Goal: Information Seeking & Learning: Learn about a topic

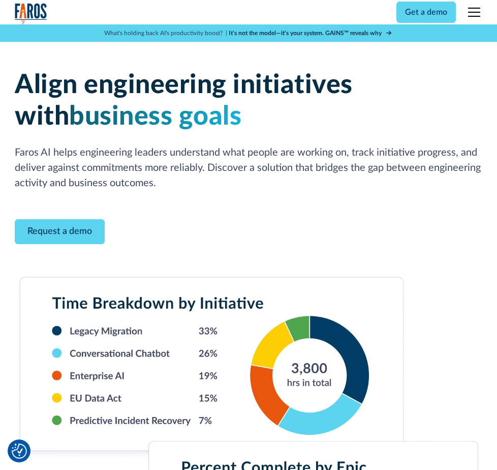
click at [359, 36] on strong "It’s not the model—it’s your system. GAINS™ reveals why" at bounding box center [305, 33] width 153 height 6
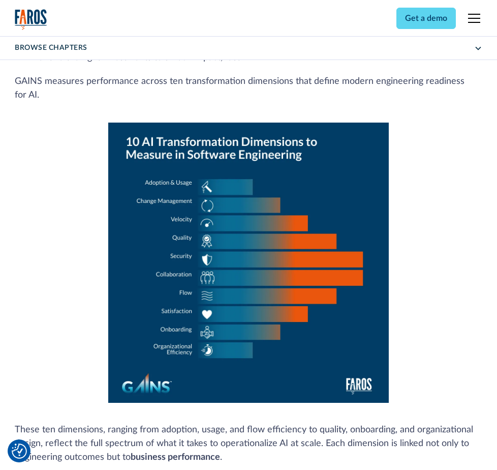
scroll to position [712, 0]
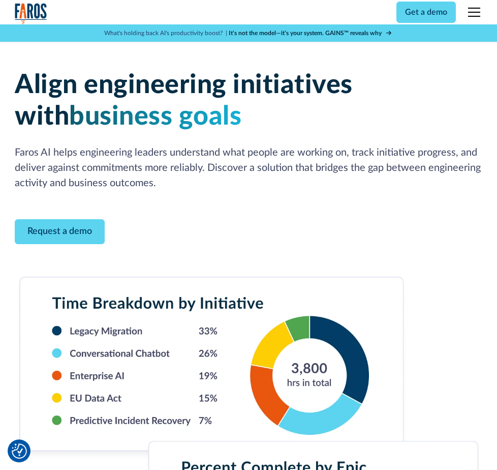
drag, startPoint x: 245, startPoint y: 296, endPoint x: 223, endPoint y: 149, distance: 148.5
click at [0, 0] on div "Solutions" at bounding box center [0, 0] width 0 height 0
